Goal: Obtain resource: Obtain resource

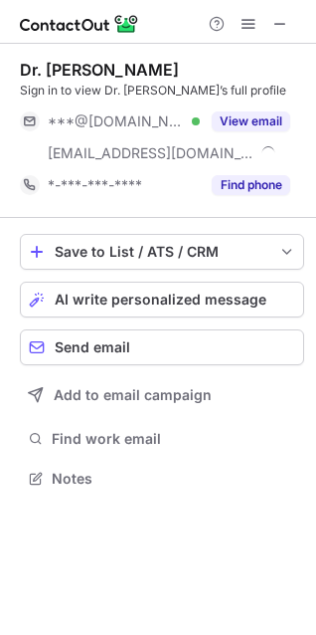
scroll to position [464, 316]
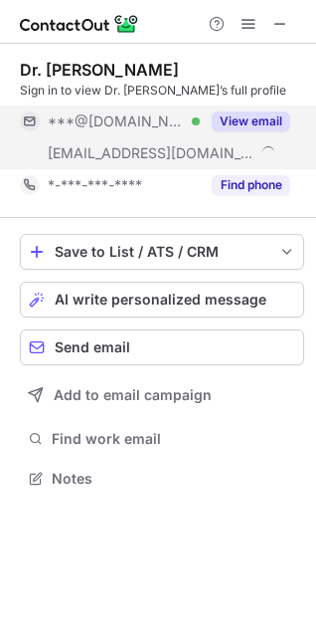
click at [267, 112] on button "View email" at bounding box center [251, 121] width 79 height 20
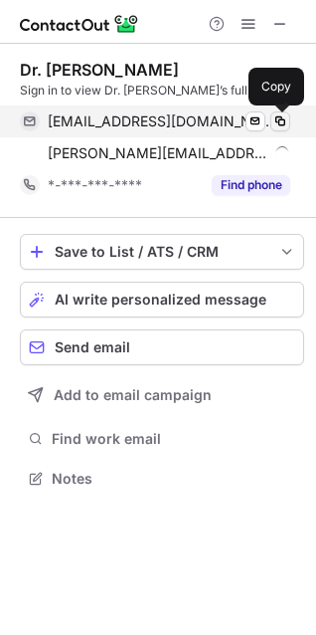
click at [284, 118] on span at bounding box center [281, 121] width 16 height 16
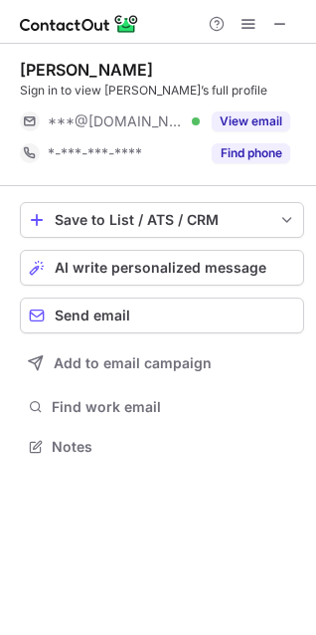
scroll to position [432, 316]
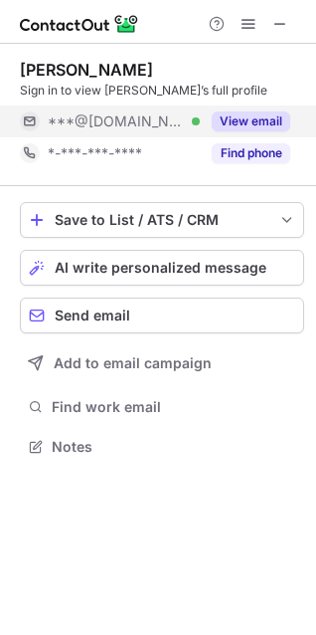
click at [249, 117] on button "View email" at bounding box center [251, 121] width 79 height 20
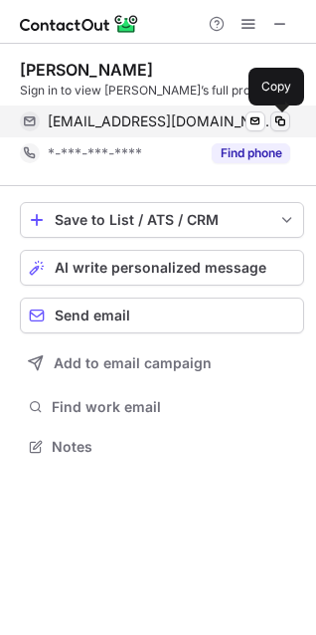
click at [289, 117] on button at bounding box center [281, 121] width 20 height 20
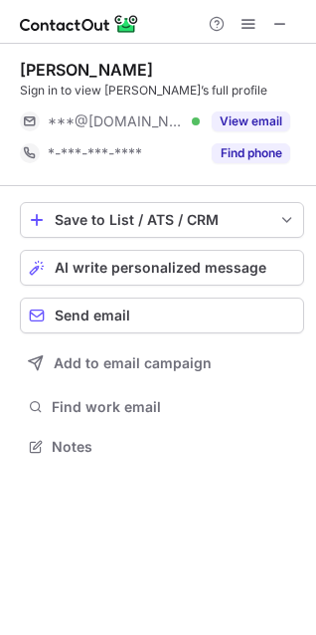
scroll to position [432, 316]
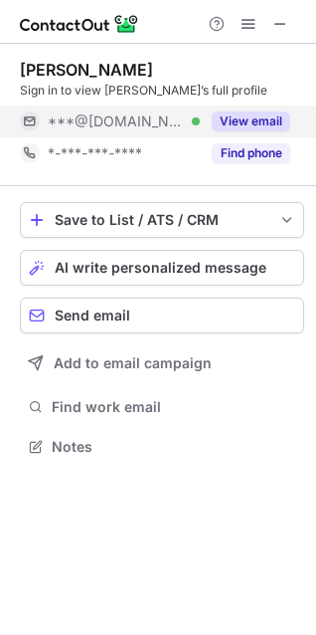
click at [250, 115] on button "View email" at bounding box center [251, 121] width 79 height 20
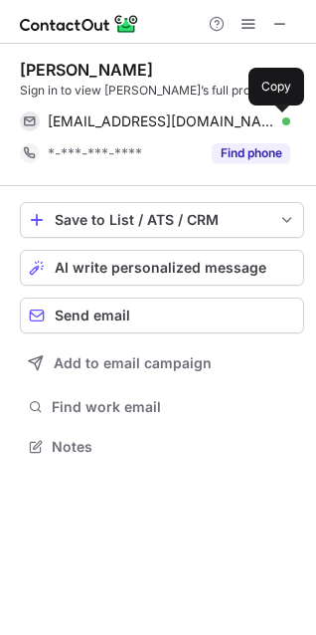
click at [277, 125] on span at bounding box center [281, 121] width 16 height 16
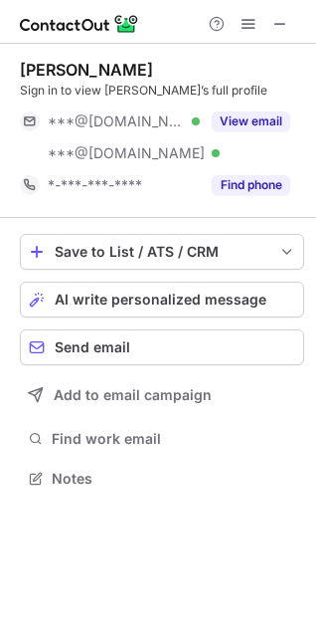
scroll to position [464, 316]
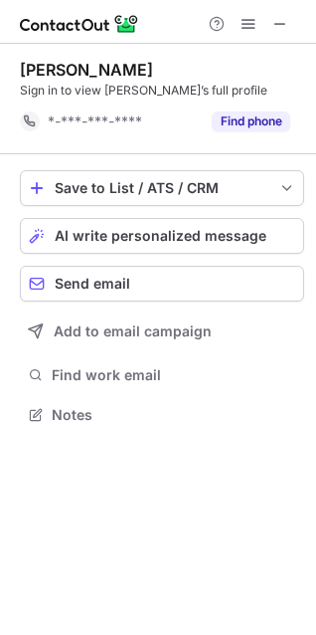
scroll to position [400, 316]
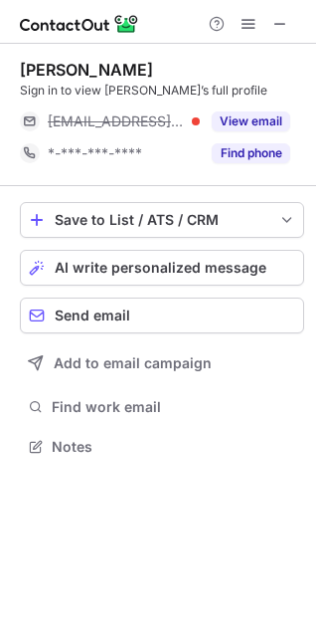
scroll to position [9, 9]
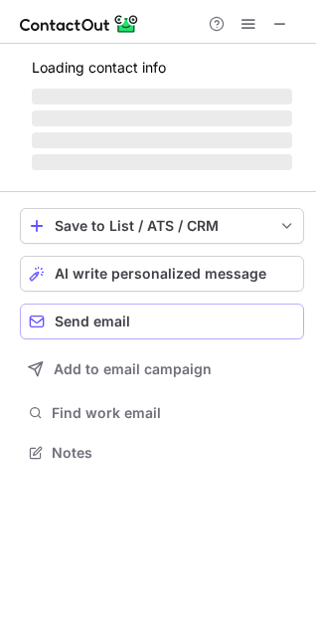
scroll to position [464, 316]
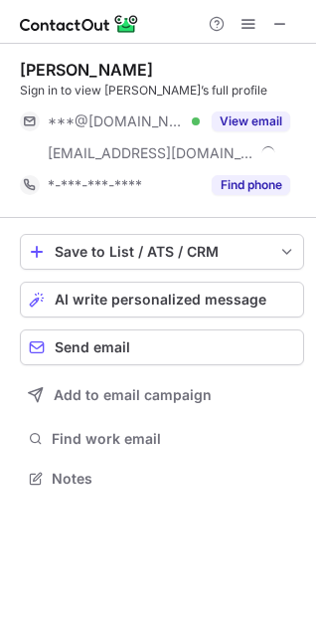
scroll to position [464, 316]
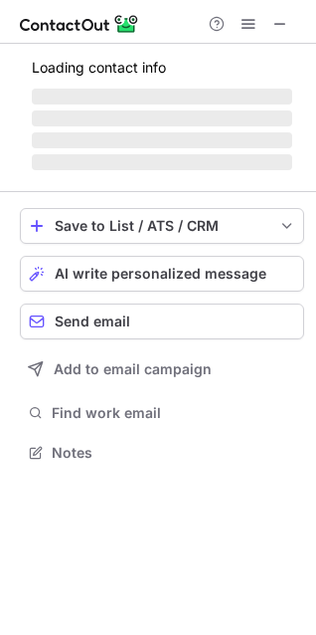
scroll to position [464, 316]
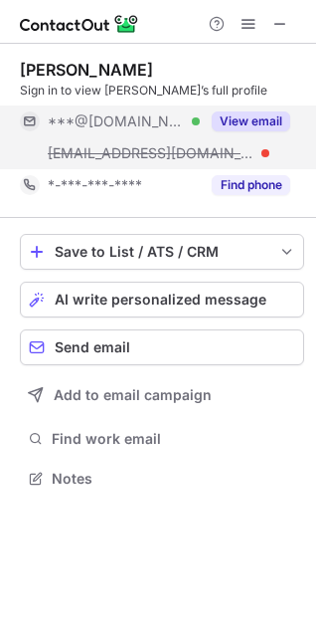
click at [234, 128] on button "View email" at bounding box center [251, 121] width 79 height 20
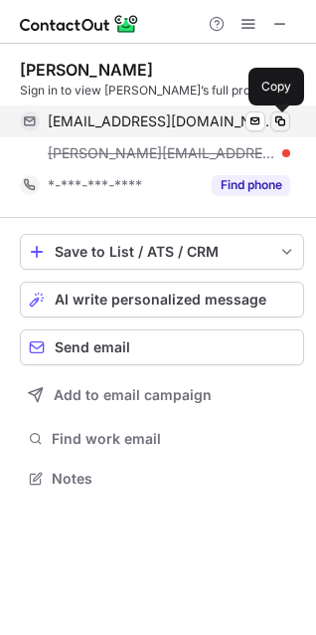
click at [273, 119] on span at bounding box center [281, 121] width 16 height 16
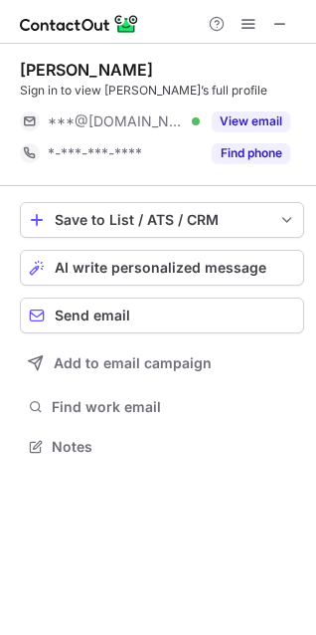
scroll to position [432, 316]
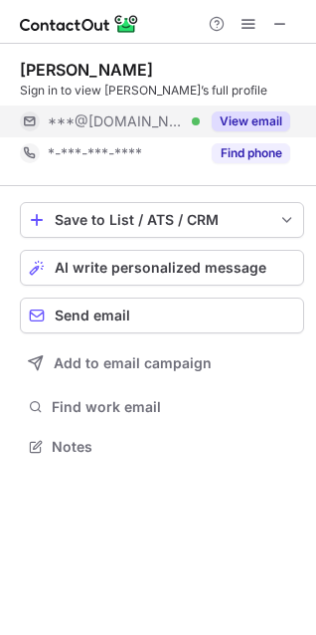
click at [250, 120] on button "View email" at bounding box center [251, 121] width 79 height 20
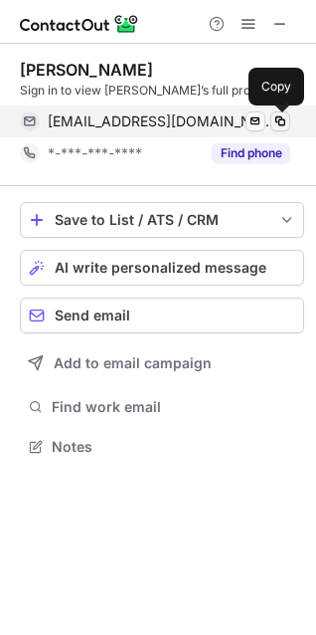
click at [271, 121] on button at bounding box center [281, 121] width 20 height 20
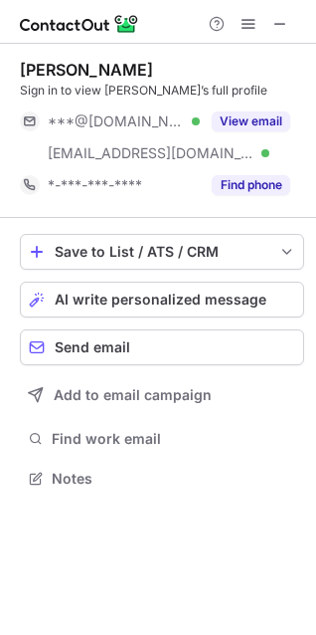
scroll to position [464, 316]
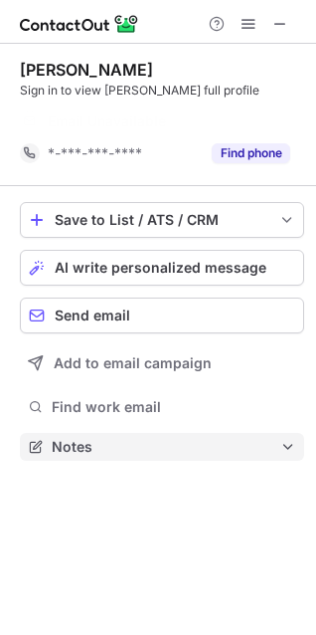
scroll to position [400, 316]
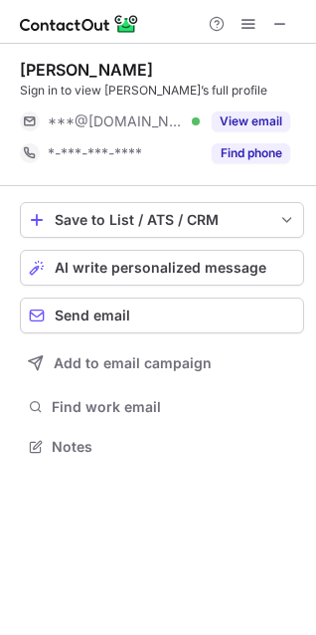
scroll to position [432, 316]
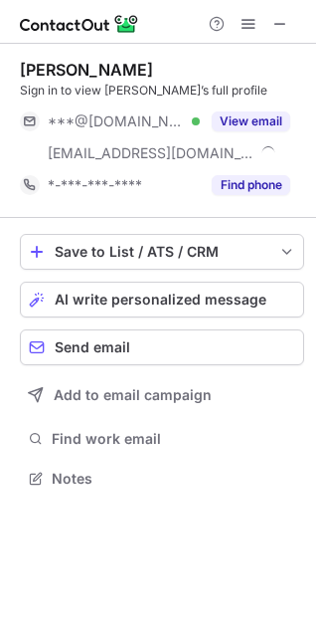
scroll to position [464, 316]
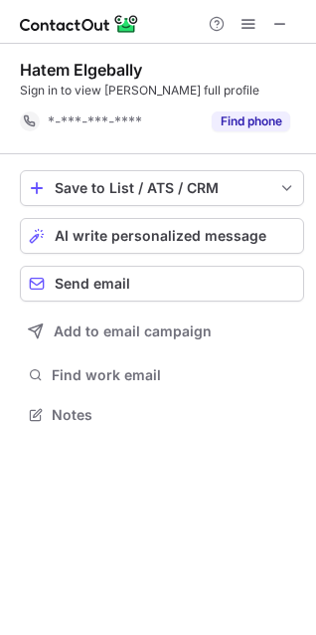
scroll to position [400, 316]
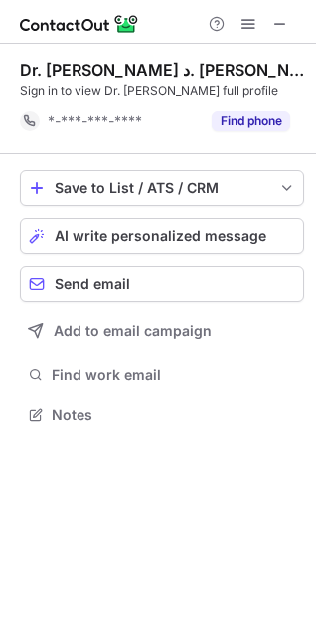
scroll to position [400, 316]
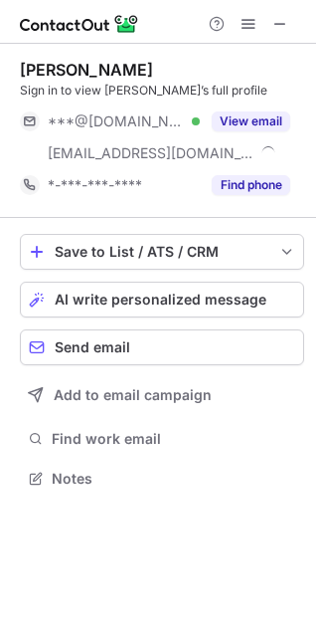
scroll to position [464, 316]
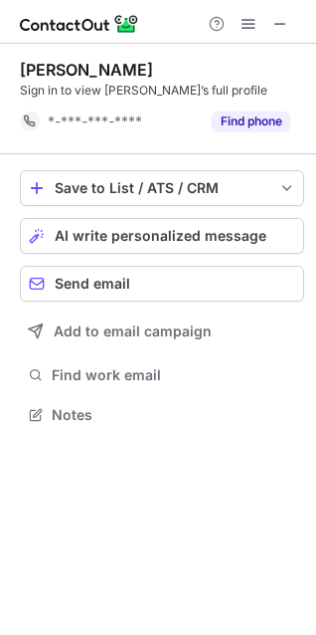
scroll to position [400, 316]
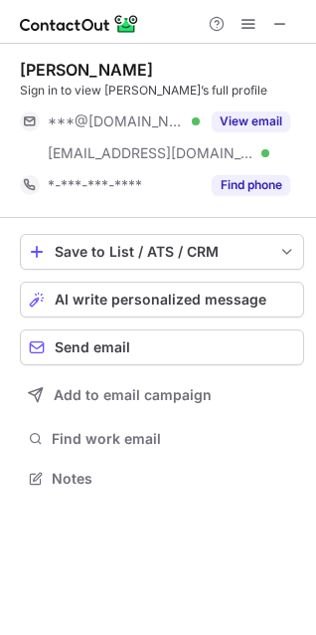
scroll to position [464, 316]
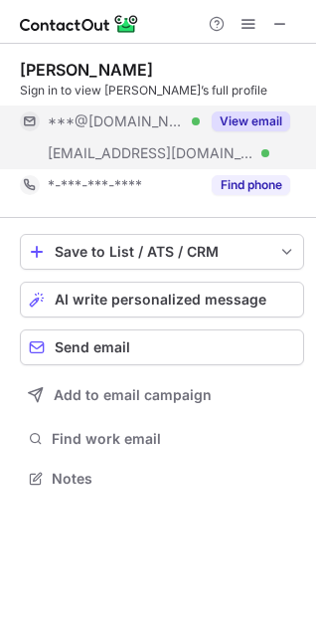
click at [249, 118] on button "View email" at bounding box center [251, 121] width 79 height 20
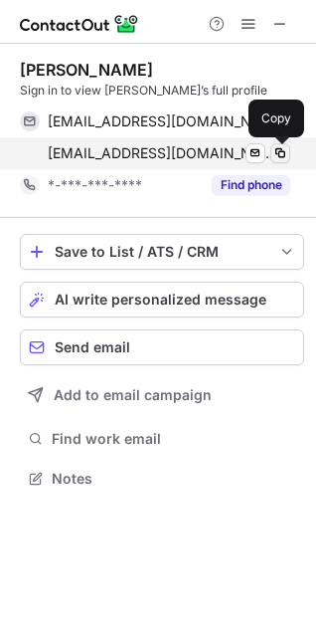
click at [287, 149] on span at bounding box center [281, 153] width 16 height 16
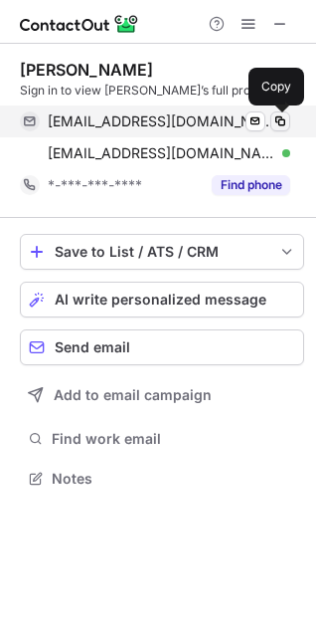
click at [273, 121] on span at bounding box center [281, 121] width 16 height 16
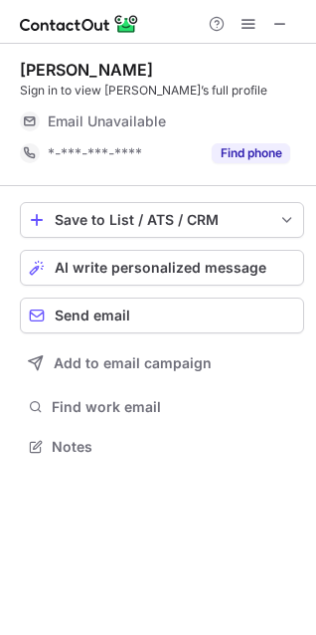
scroll to position [9, 9]
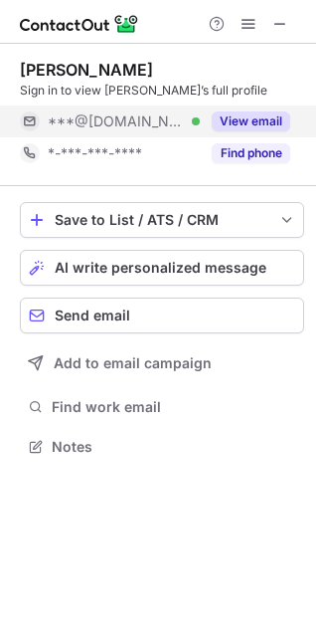
click at [238, 113] on button "View email" at bounding box center [251, 121] width 79 height 20
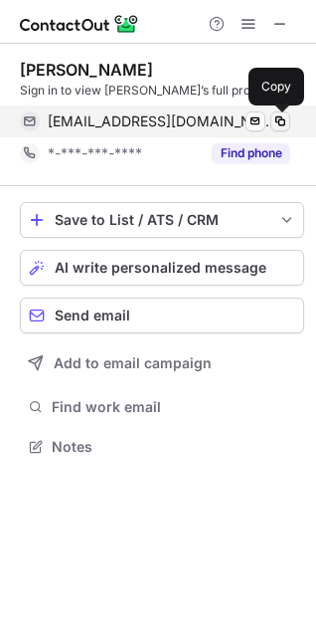
click at [289, 115] on button at bounding box center [281, 121] width 20 height 20
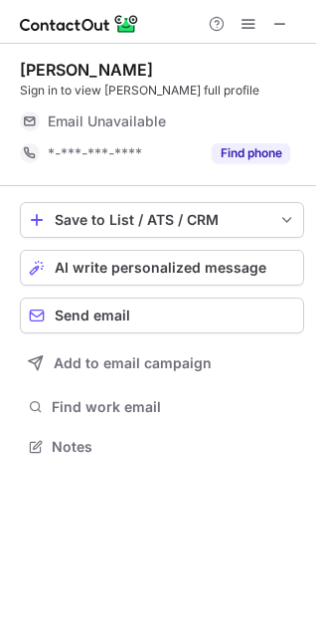
scroll to position [432, 316]
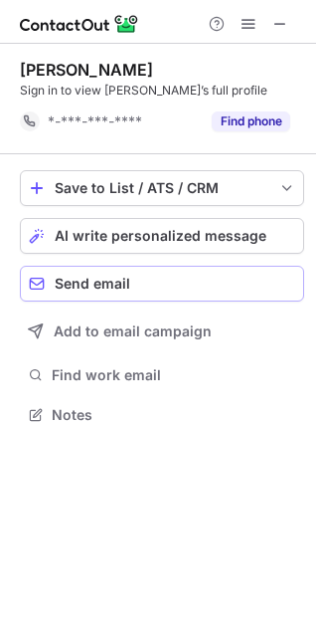
scroll to position [400, 316]
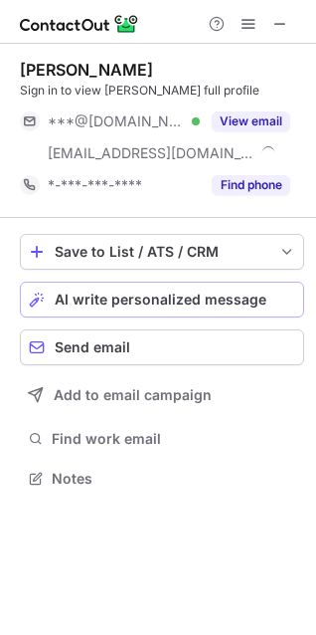
scroll to position [464, 316]
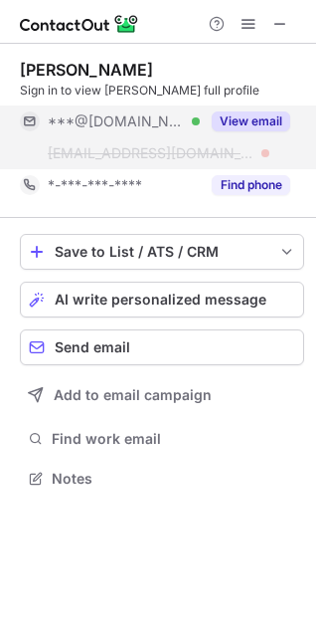
click at [262, 115] on button "View email" at bounding box center [251, 121] width 79 height 20
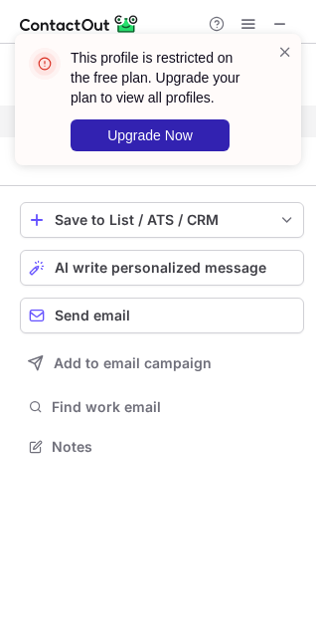
scroll to position [432, 316]
click at [290, 41] on div "This profile is restricted on the free plan. Upgrade your plan to view all prof…" at bounding box center [158, 99] width 287 height 131
click at [286, 50] on span at bounding box center [286, 52] width 16 height 20
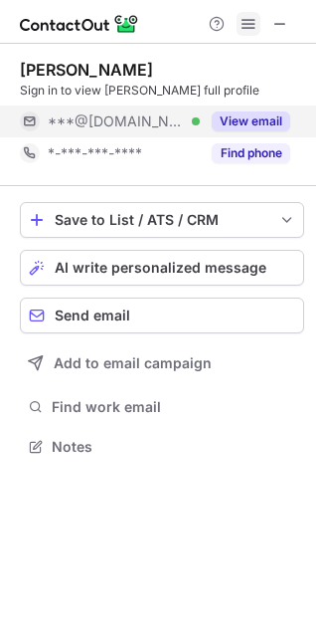
click at [252, 30] on span at bounding box center [249, 24] width 16 height 16
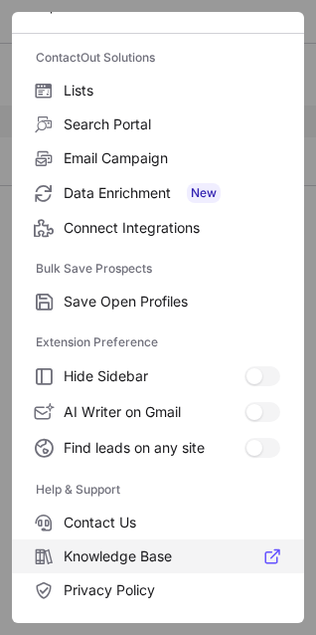
scroll to position [193, 0]
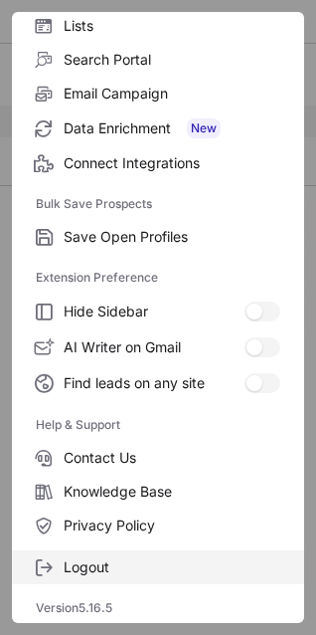
click at [76, 568] on span "Logout" at bounding box center [172, 567] width 217 height 18
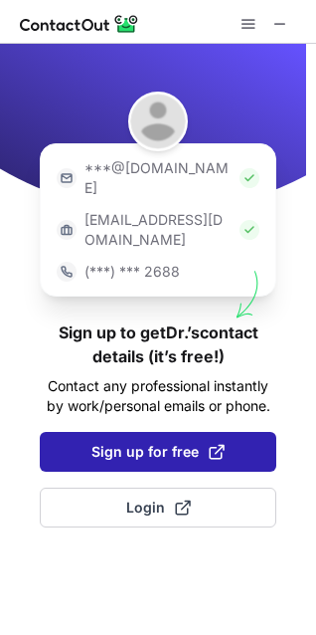
click at [109, 442] on span "Sign up for free" at bounding box center [158, 452] width 133 height 20
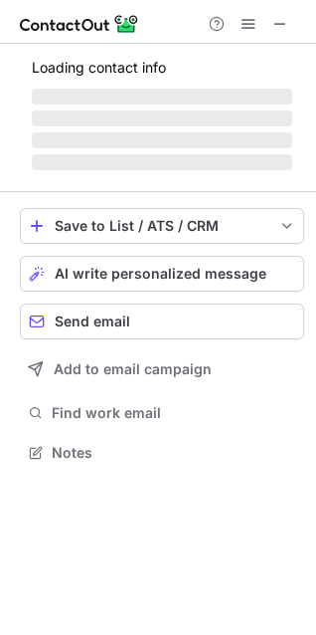
scroll to position [446, 316]
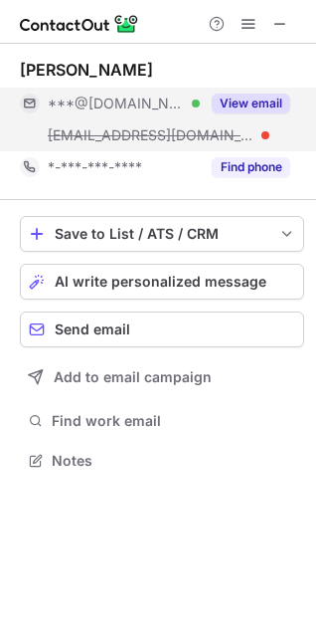
click at [274, 107] on button "View email" at bounding box center [251, 104] width 79 height 20
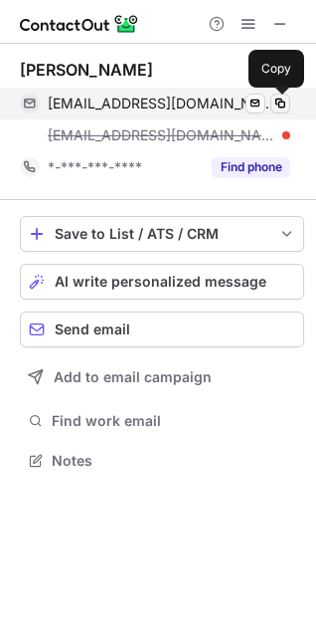
click at [278, 98] on span at bounding box center [281, 104] width 16 height 16
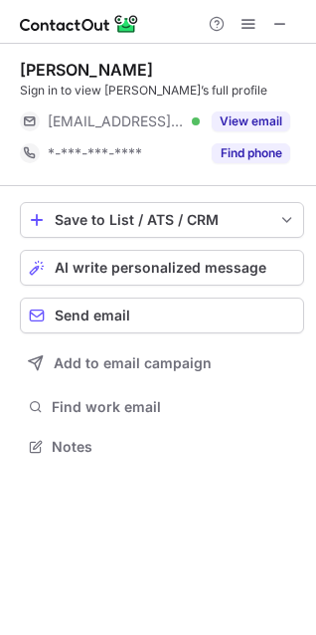
scroll to position [432, 316]
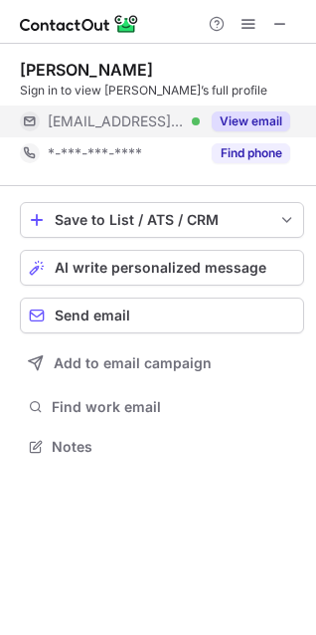
click at [221, 125] on button "View email" at bounding box center [251, 121] width 79 height 20
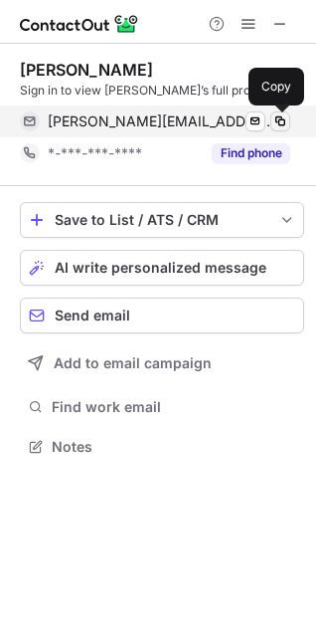
click at [280, 124] on span at bounding box center [281, 121] width 16 height 16
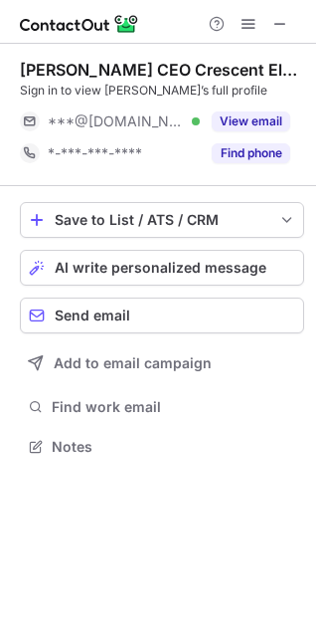
scroll to position [432, 316]
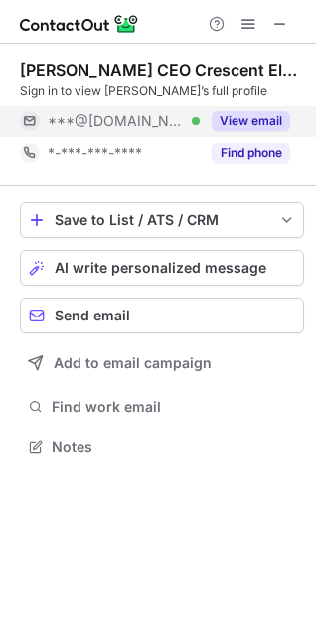
click at [259, 125] on button "View email" at bounding box center [251, 121] width 79 height 20
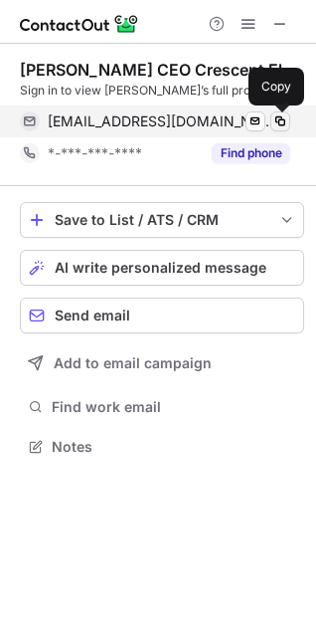
click at [278, 117] on span at bounding box center [281, 121] width 16 height 16
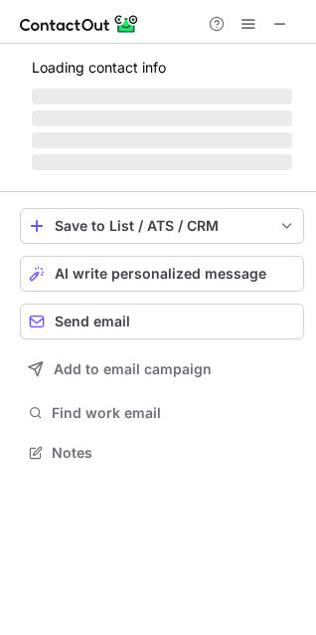
scroll to position [433, 316]
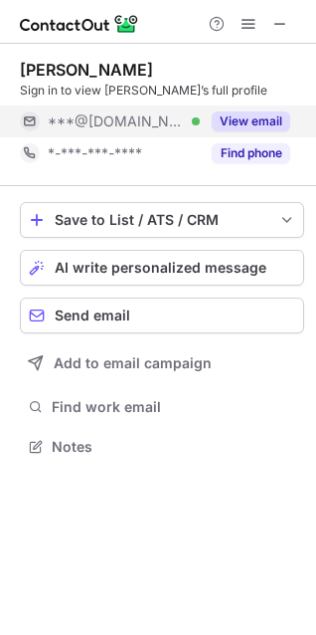
click at [257, 119] on button "View email" at bounding box center [251, 121] width 79 height 20
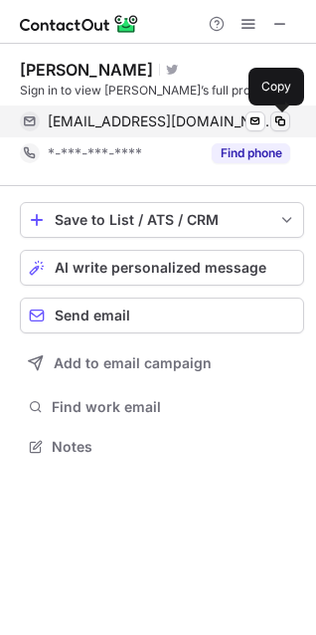
click at [286, 116] on span at bounding box center [281, 121] width 16 height 16
